Goal: Information Seeking & Learning: Check status

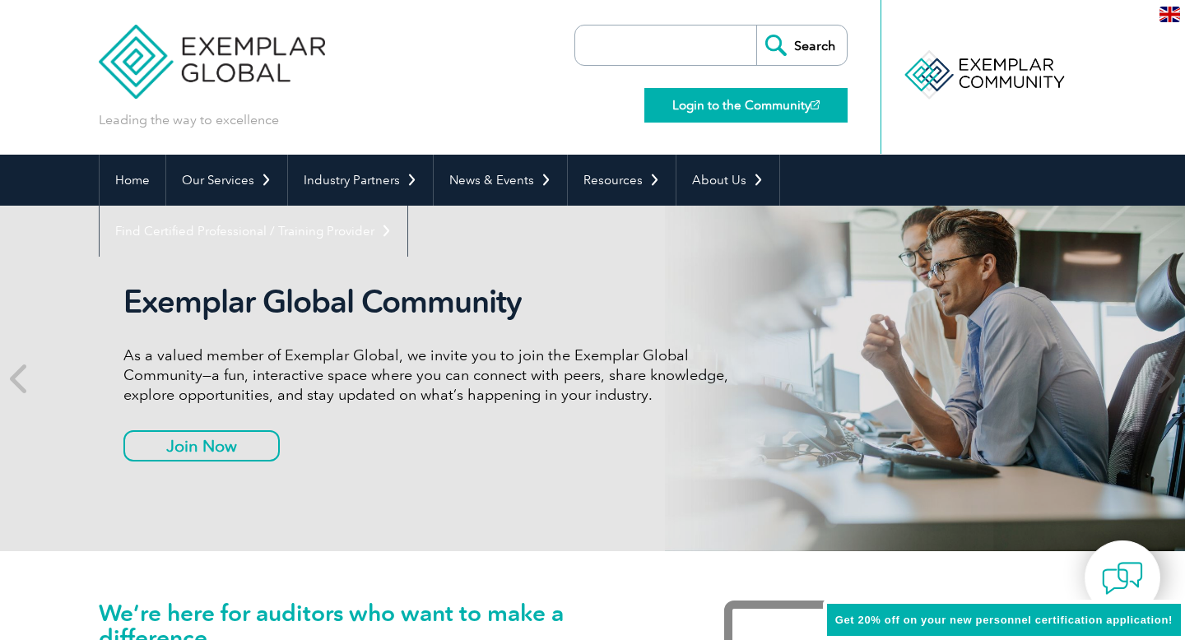
click at [764, 98] on link "Login to the Community" at bounding box center [745, 105] width 203 height 35
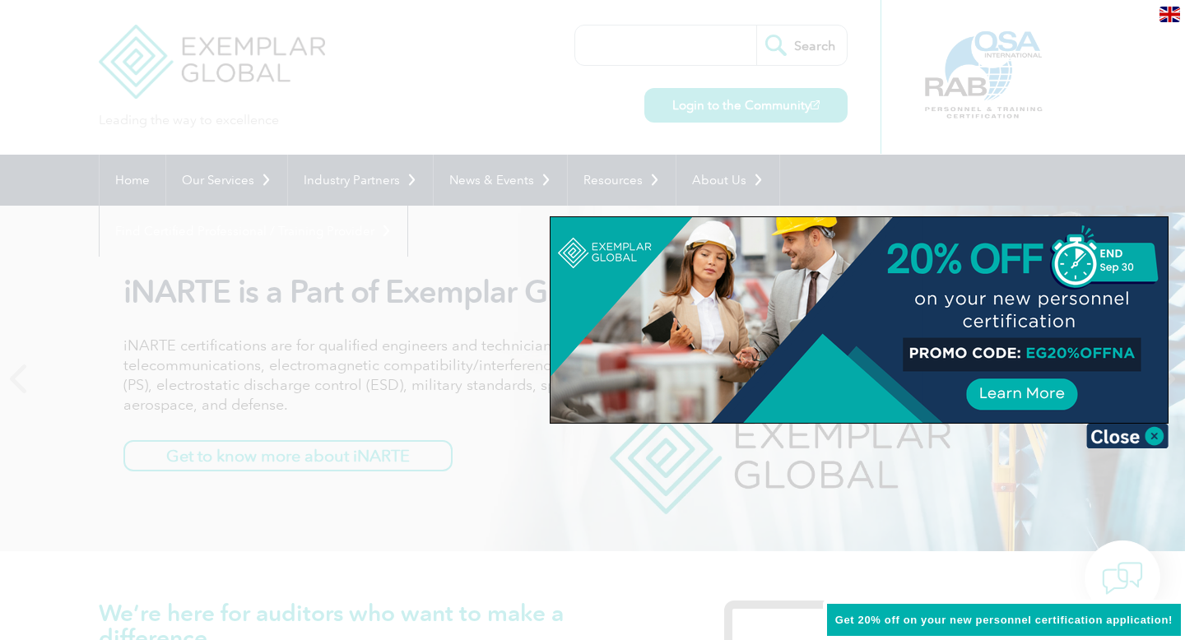
click at [968, 109] on div at bounding box center [592, 320] width 1185 height 640
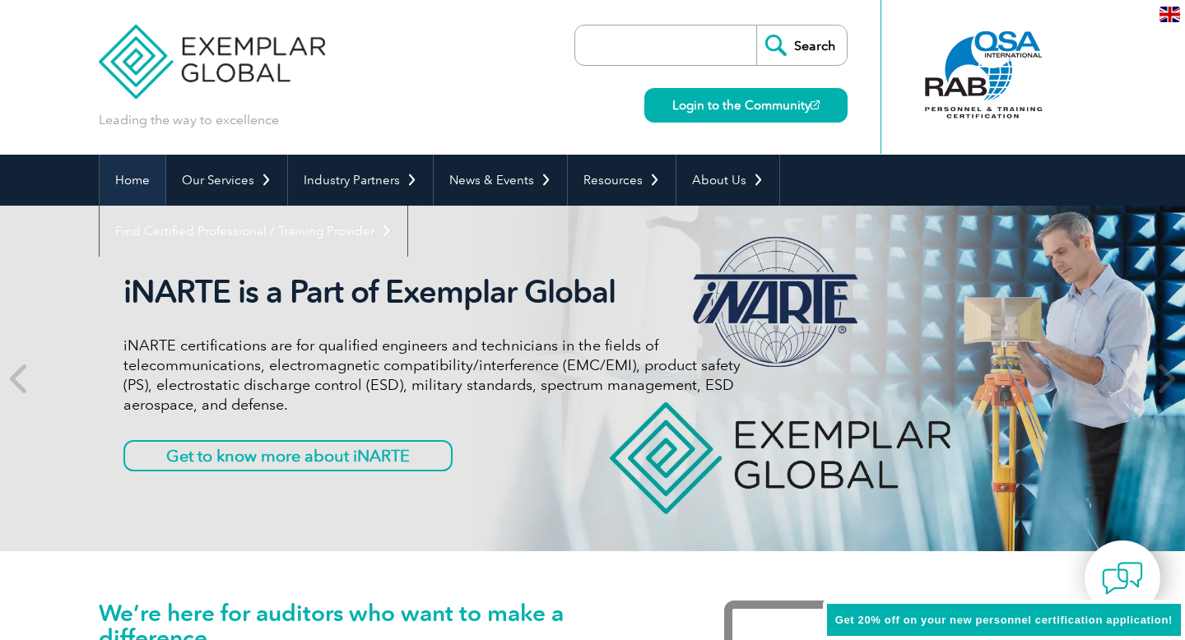
click at [132, 174] on link "Home" at bounding box center [133, 180] width 66 height 51
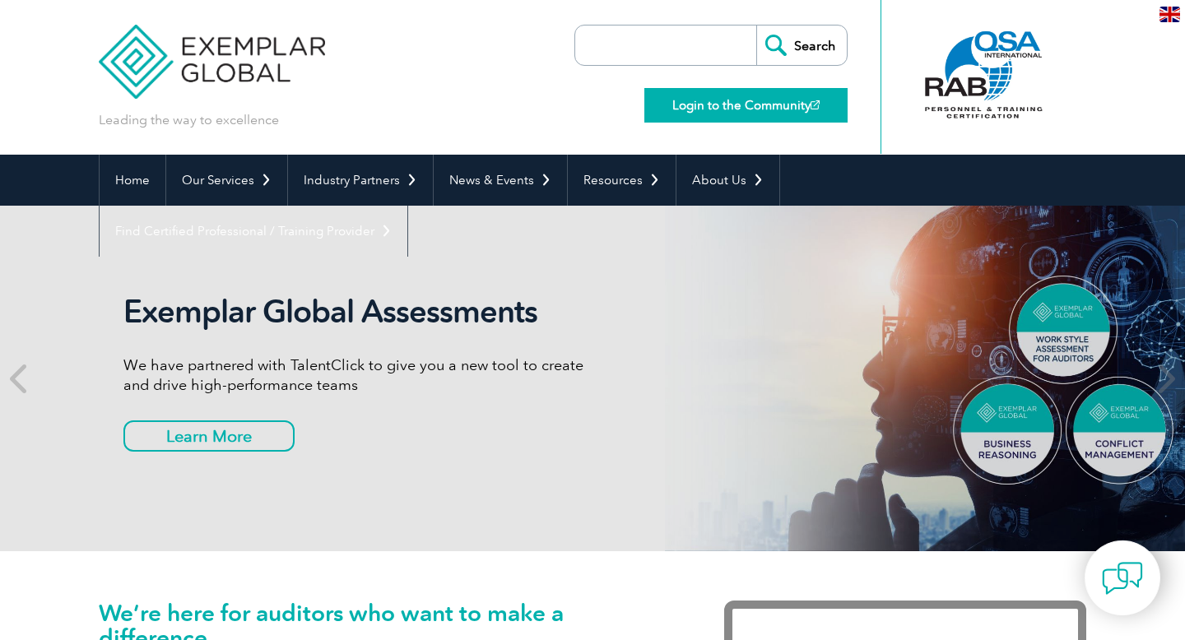
click at [738, 110] on link "Login to the Community" at bounding box center [745, 105] width 203 height 35
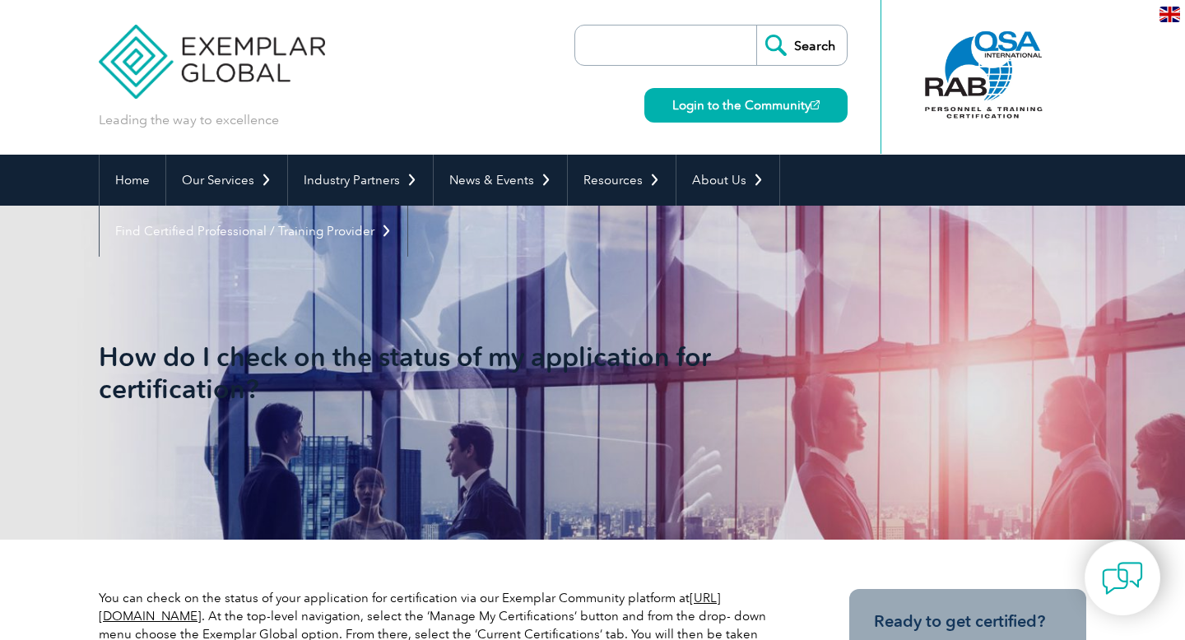
click at [657, 38] on input "search" at bounding box center [669, 45] width 173 height 39
type input "my certifications"
click at [756, 26] on input "Search" at bounding box center [801, 45] width 91 height 39
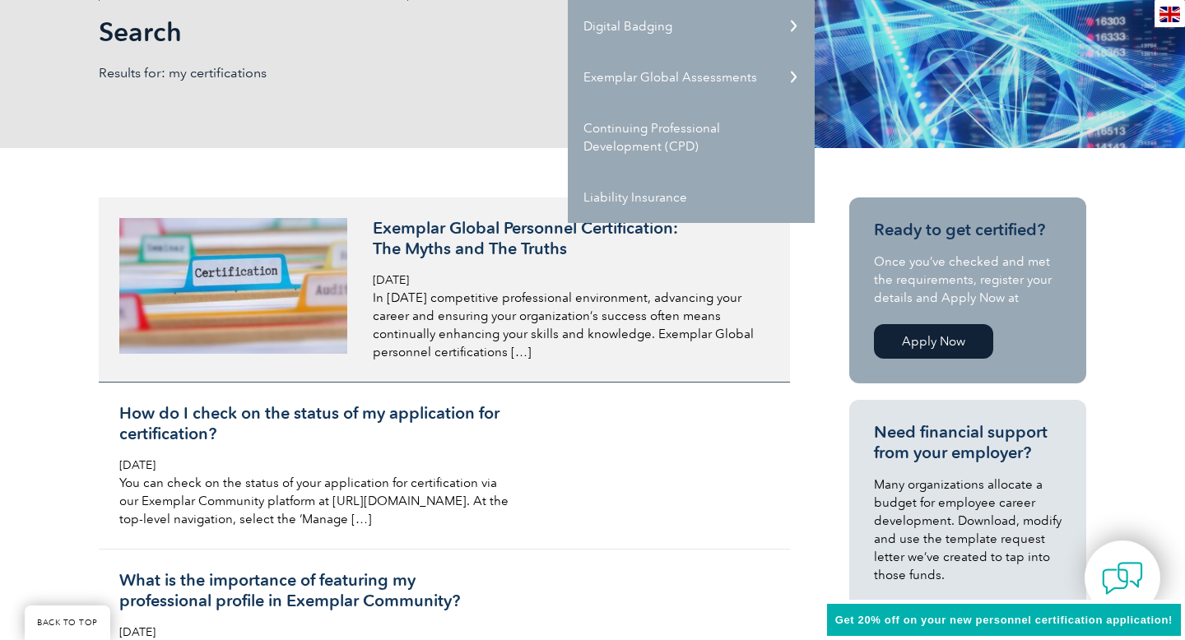
scroll to position [260, 0]
